Goal: Task Accomplishment & Management: Use online tool/utility

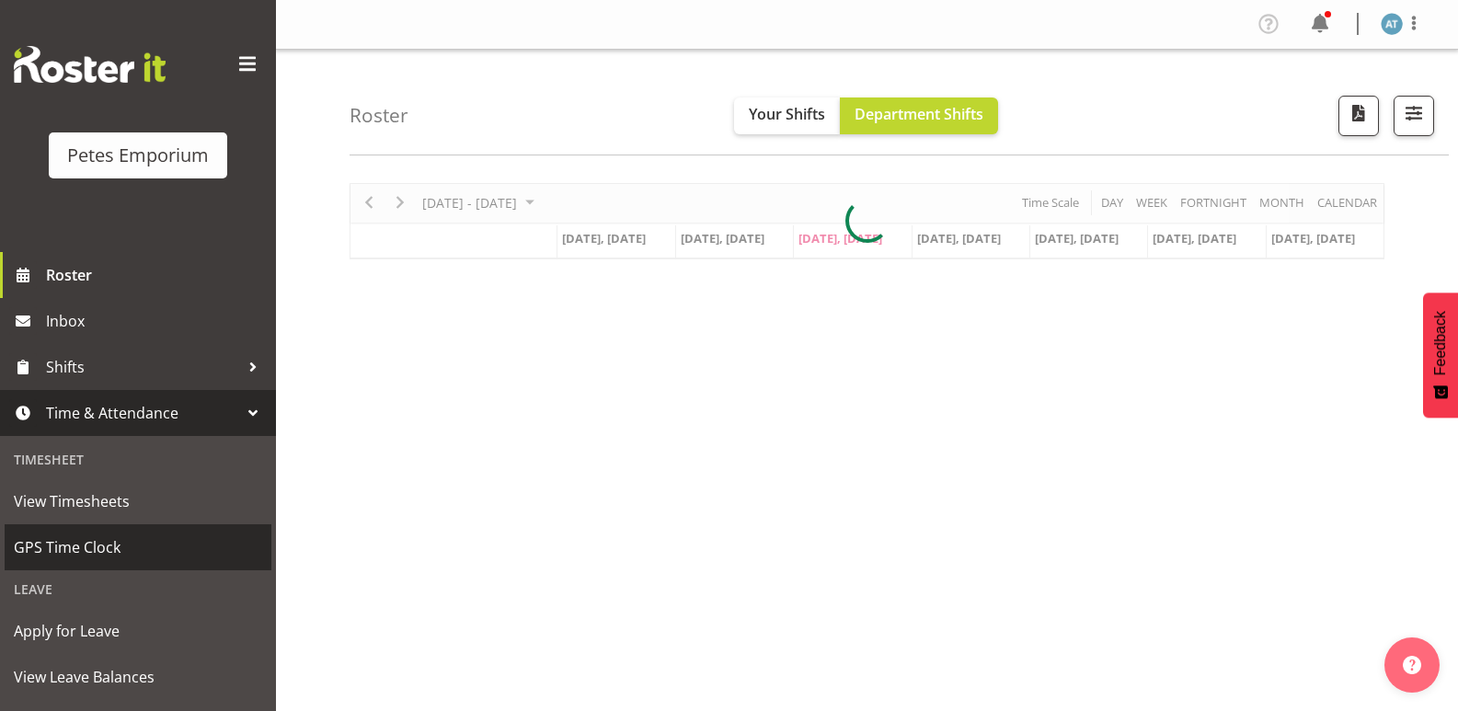
click at [66, 546] on span "GPS Time Clock" at bounding box center [138, 548] width 248 height 28
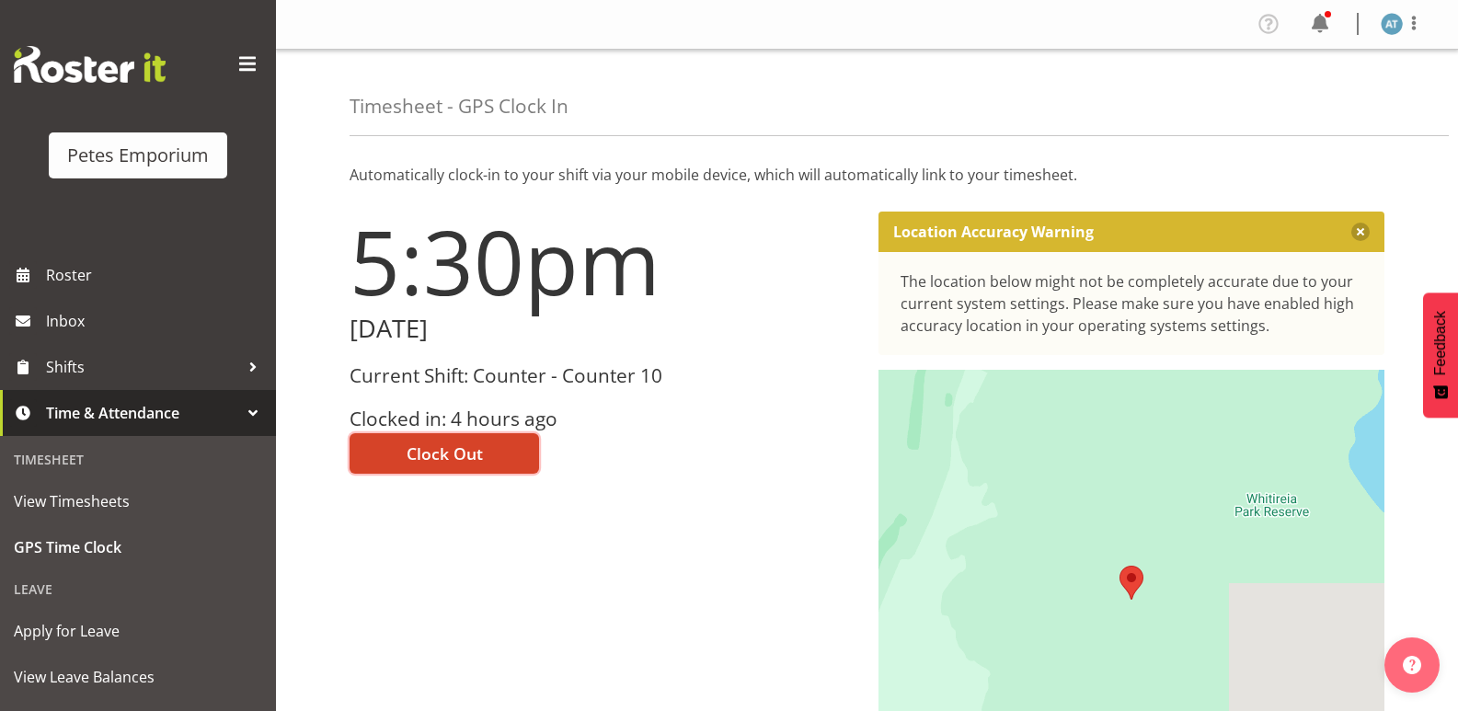
click at [441, 444] on span "Clock Out" at bounding box center [445, 454] width 76 height 24
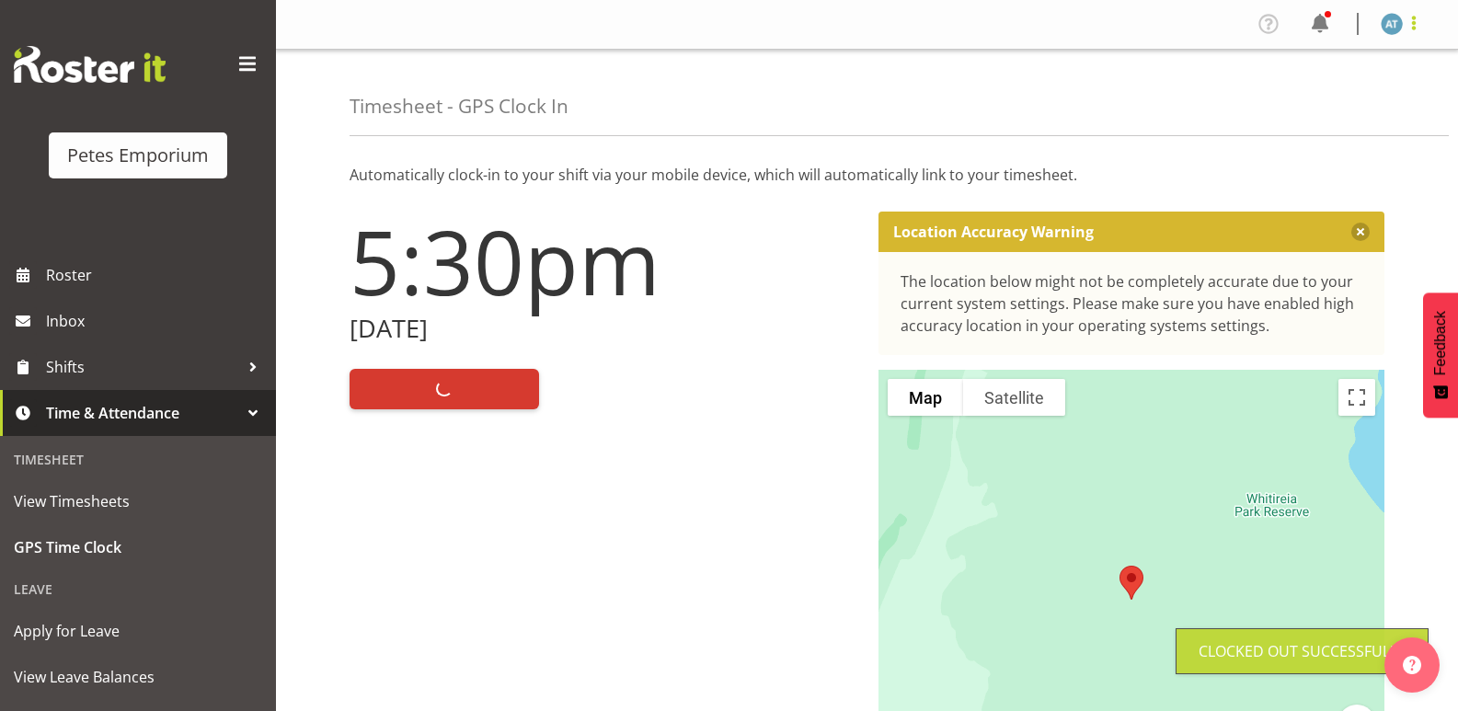
click at [1419, 23] on span at bounding box center [1414, 23] width 22 height 22
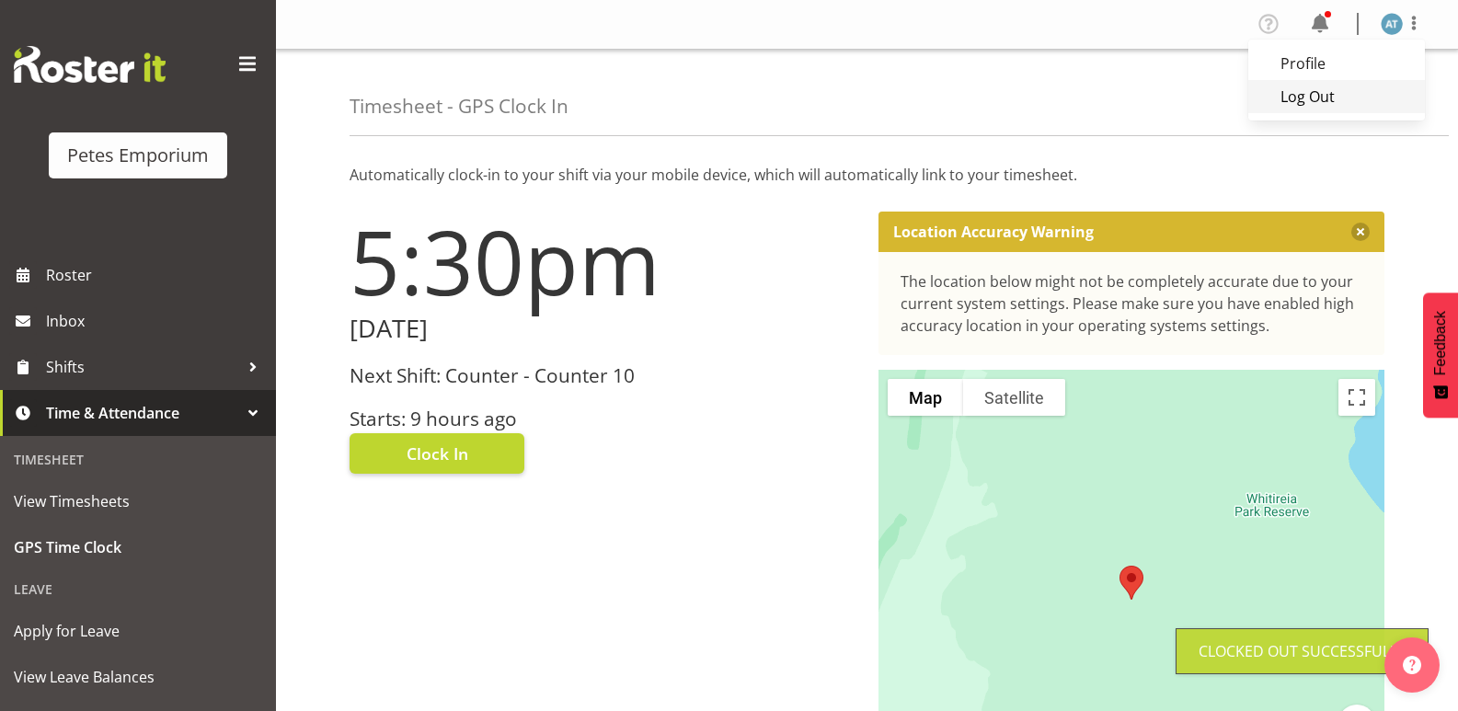
click at [1371, 106] on link "Log Out" at bounding box center [1336, 96] width 177 height 33
